Goal: Task Accomplishment & Management: Use online tool/utility

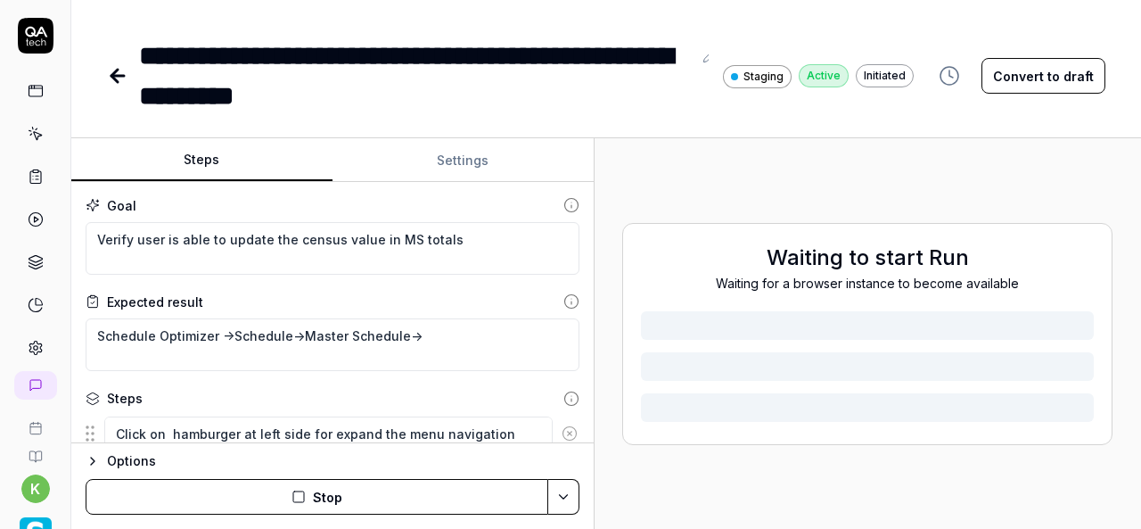
scroll to position [960, 0]
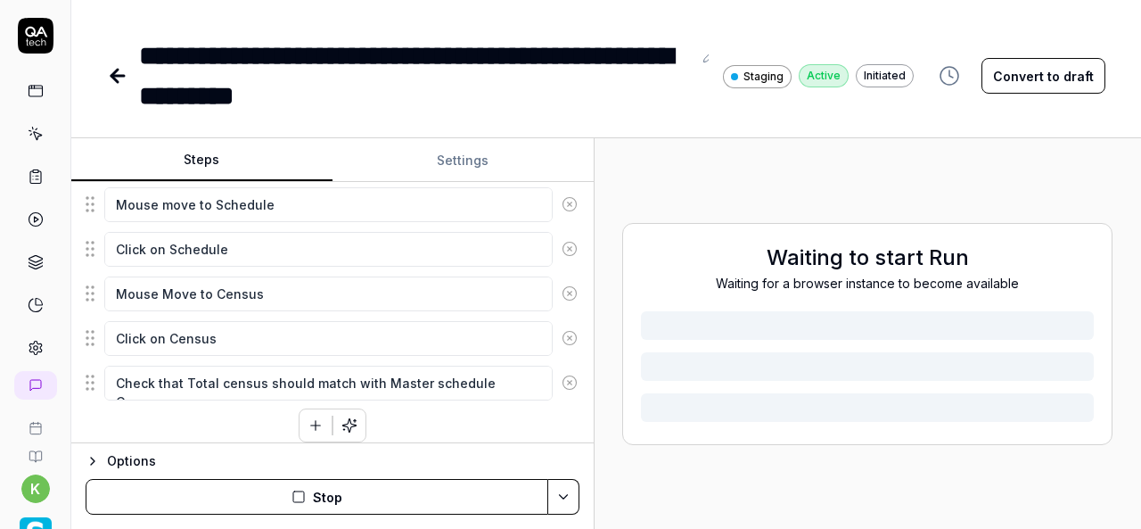
type textarea "*"
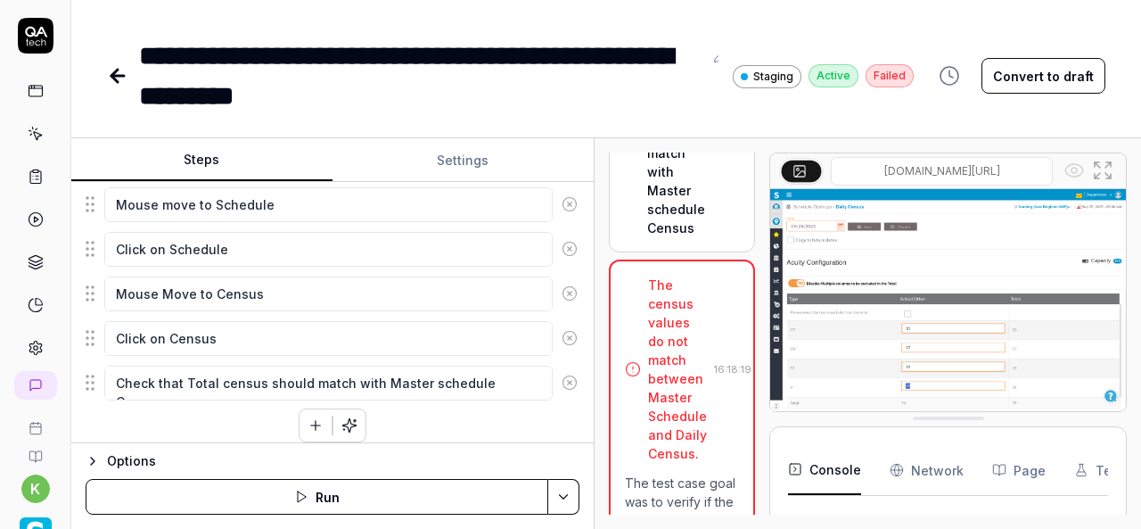
click at [892, 86] on div "Failed" at bounding box center [890, 75] width 48 height 23
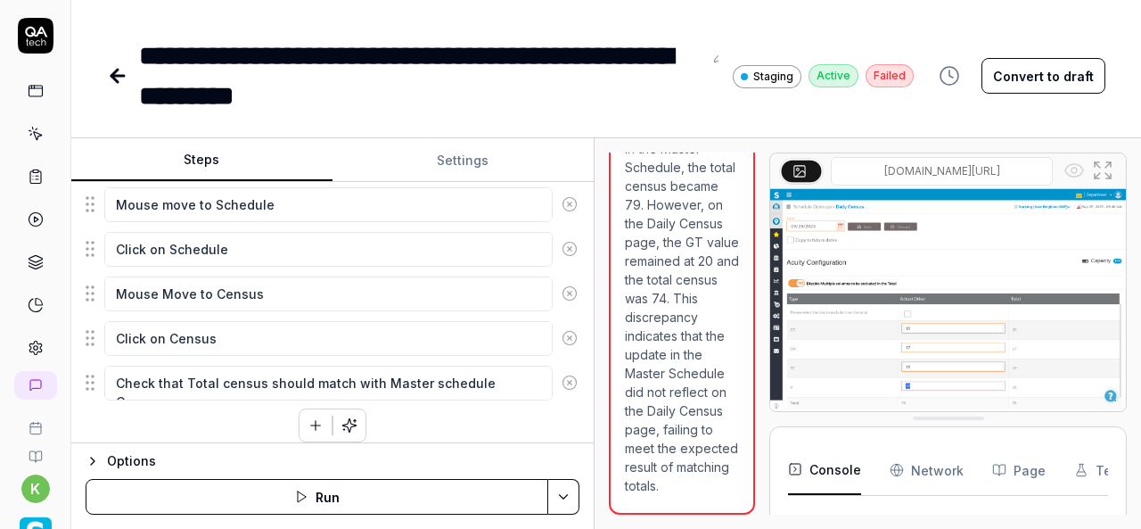
scroll to position [3719, 0]
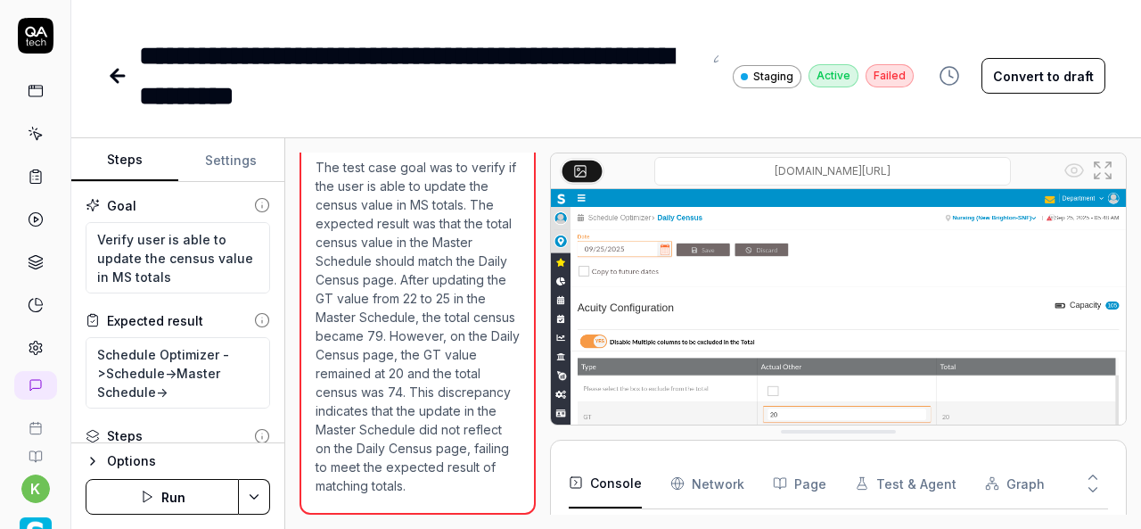
scroll to position [114, 0]
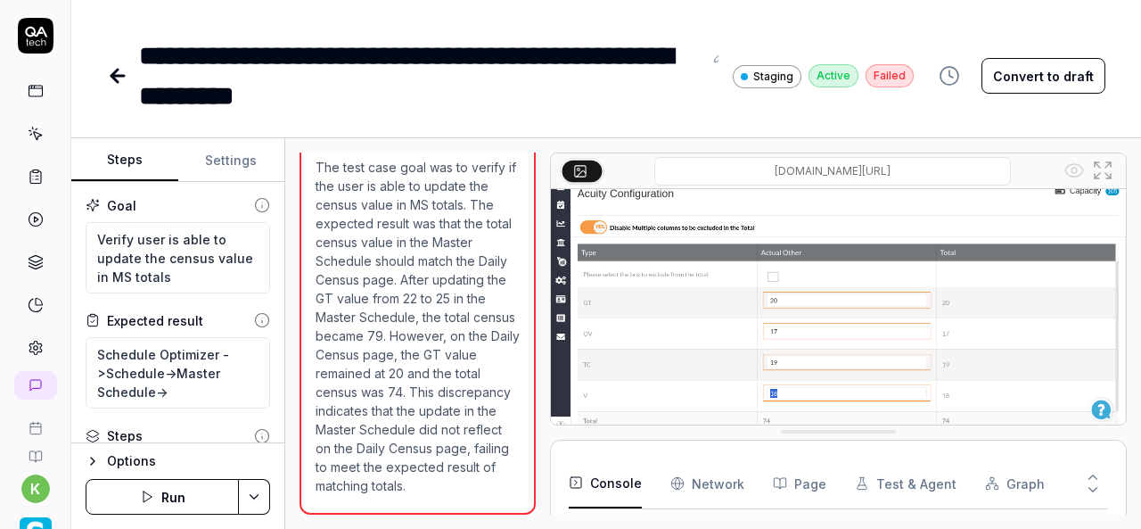
click at [946, 411] on img at bounding box center [838, 254] width 575 height 359
click at [1095, 167] on icon at bounding box center [1102, 170] width 21 height 21
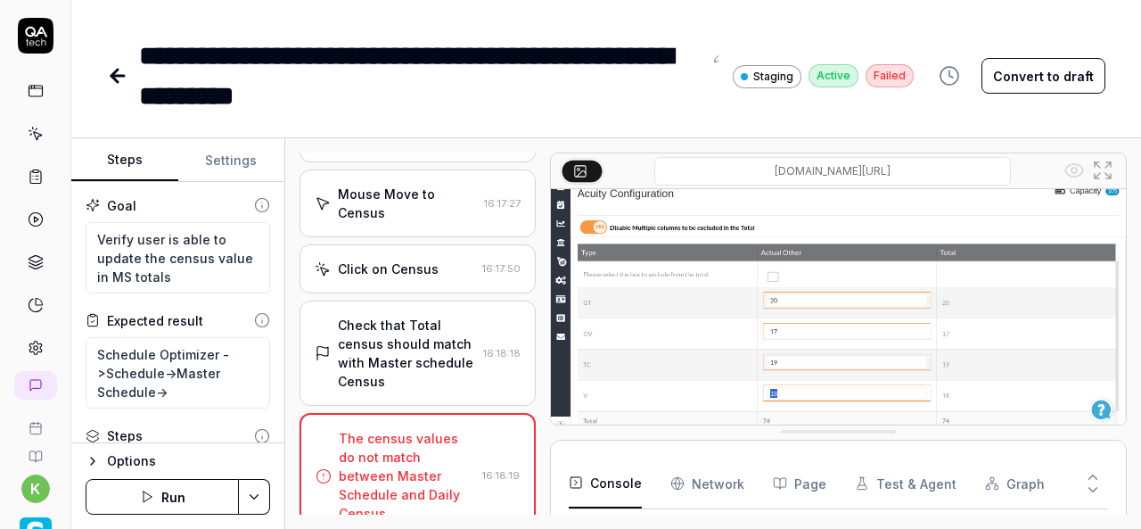
scroll to position [1462, 0]
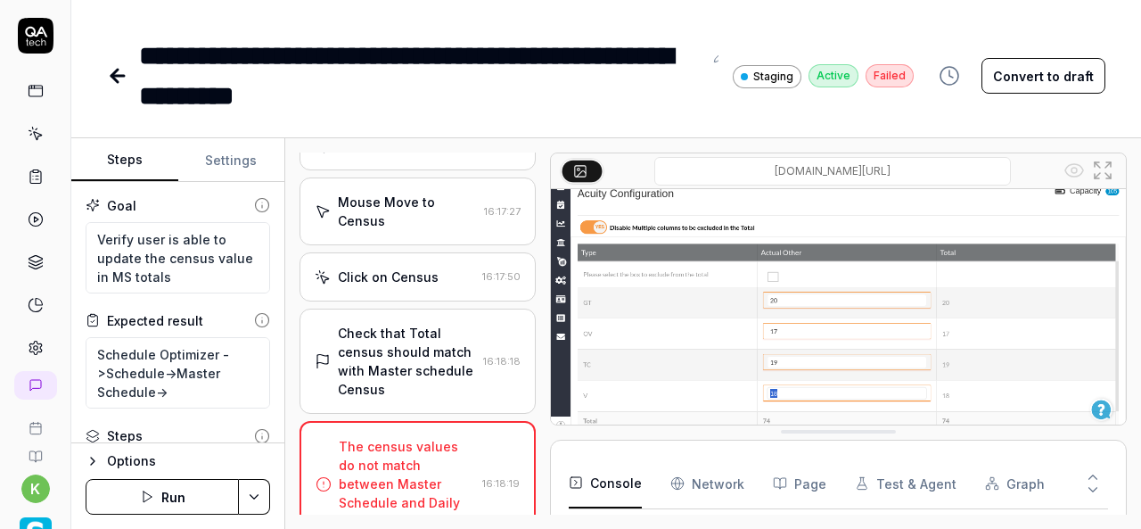
click at [391, 286] on div "Click on Census" at bounding box center [388, 277] width 101 height 19
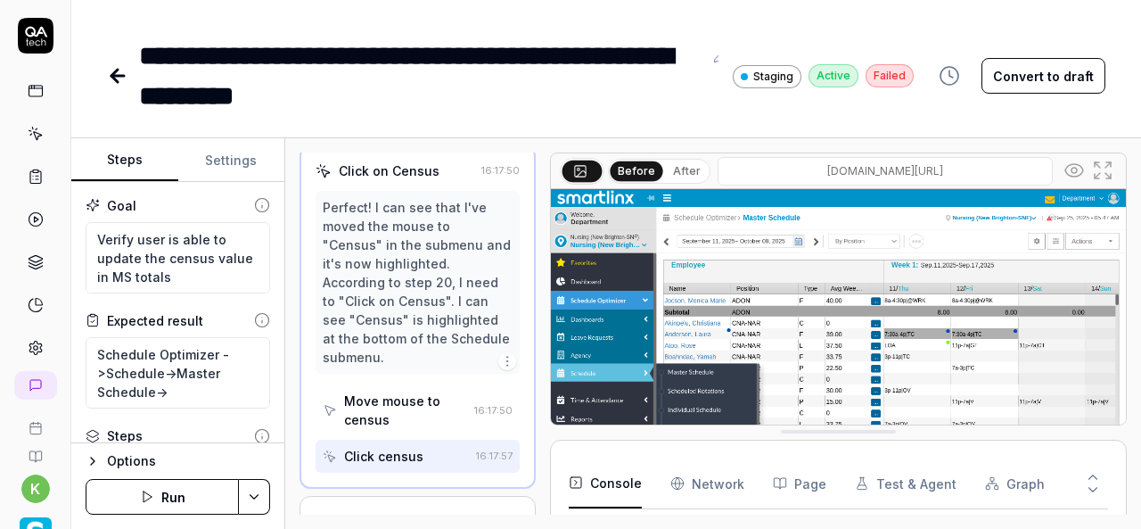
scroll to position [1812, 0]
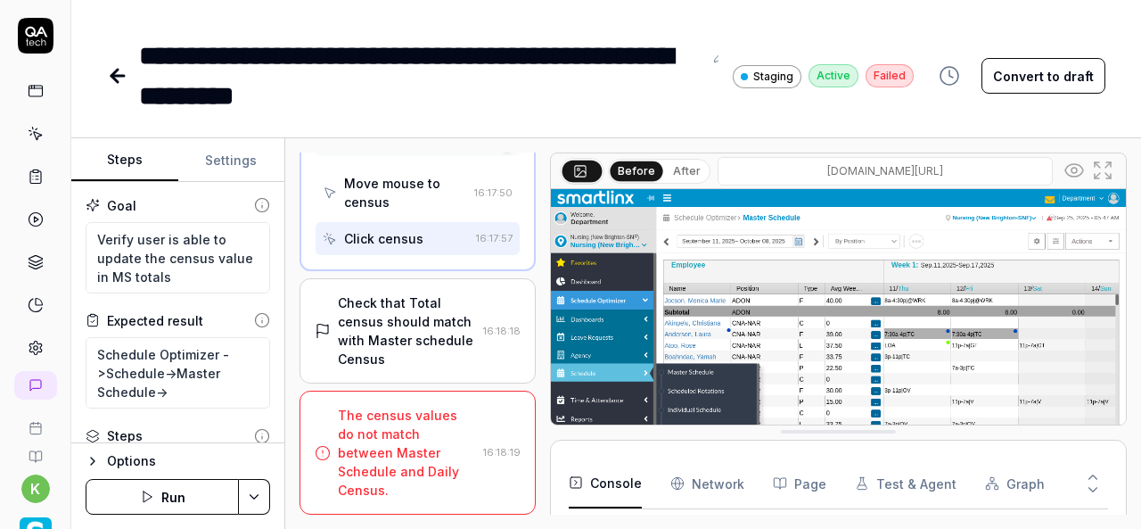
click at [405, 317] on div "Check that Total census should match with Master schedule Census" at bounding box center [407, 330] width 138 height 75
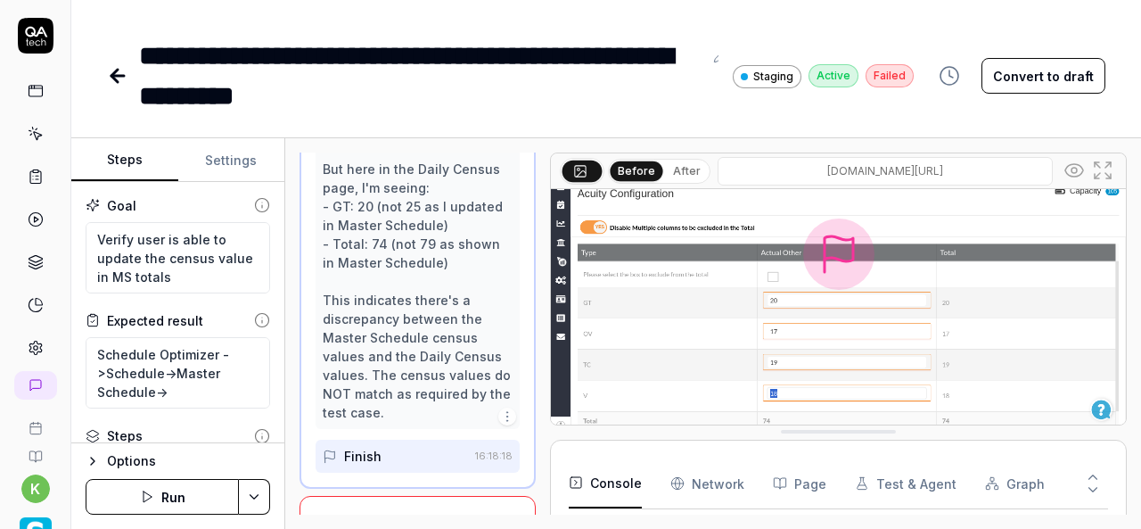
scroll to position [114, 0]
click at [1071, 168] on icon at bounding box center [1074, 170] width 21 height 21
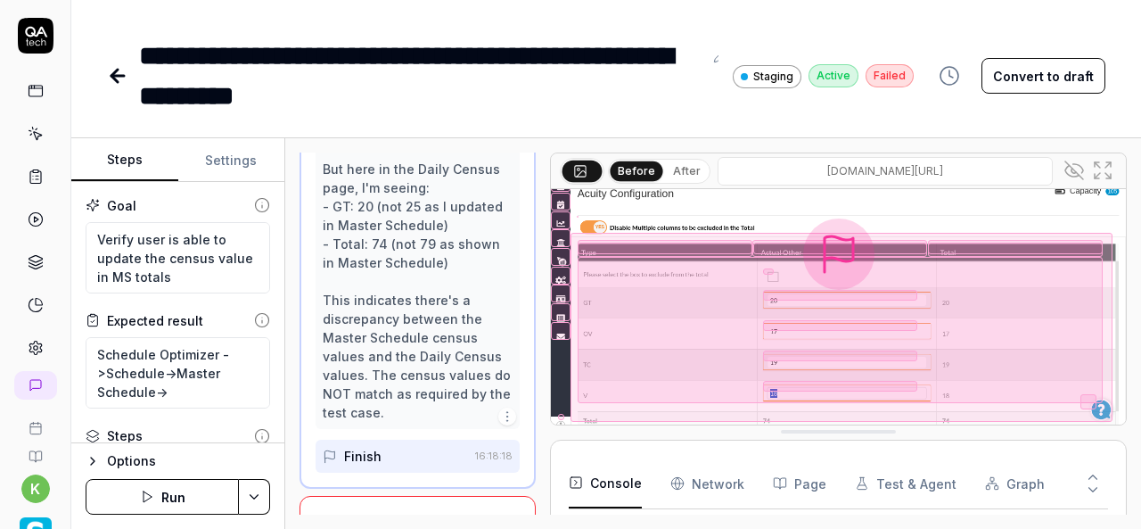
click at [936, 409] on div at bounding box center [842, 327] width 542 height 189
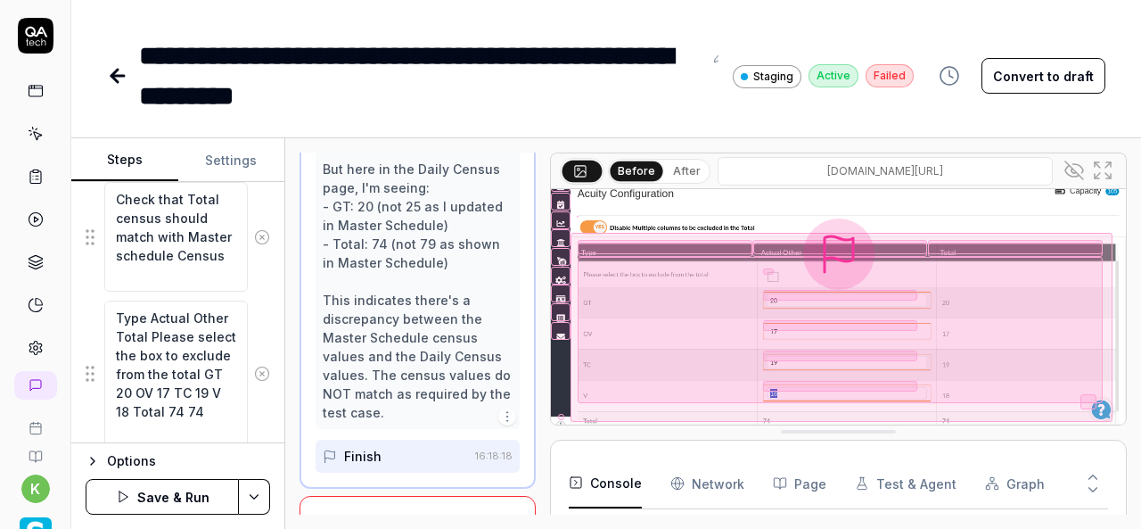
scroll to position [1831, 0]
click at [163, 490] on button "Save & Run" at bounding box center [162, 497] width 153 height 36
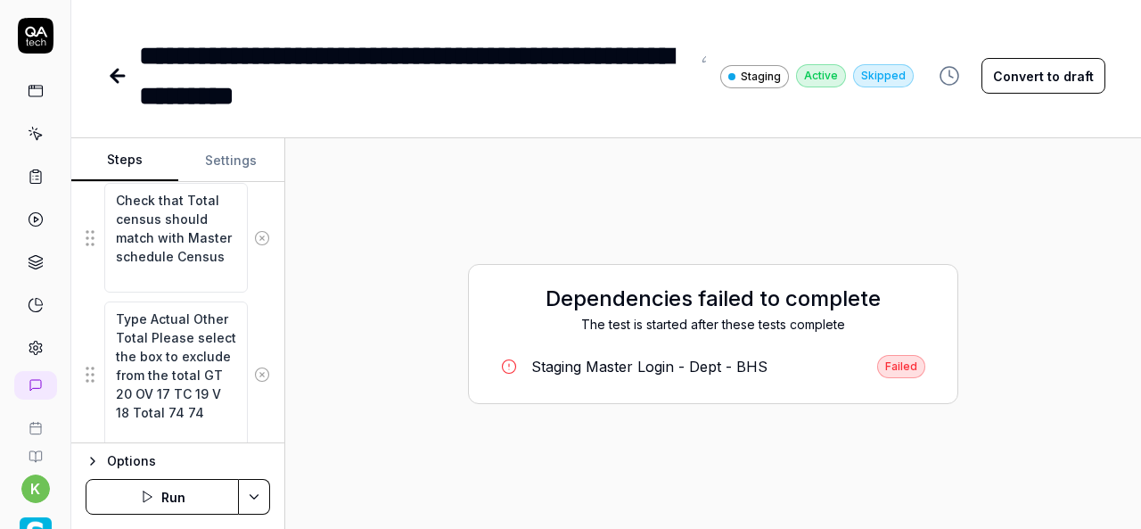
type textarea "*"
